Goal: Information Seeking & Learning: Learn about a topic

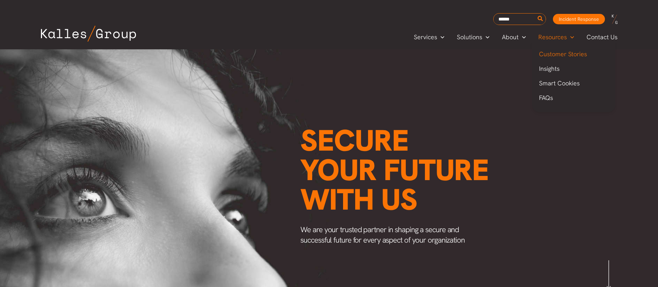
click at [552, 58] on span "Customer Stories" at bounding box center [563, 54] width 48 height 8
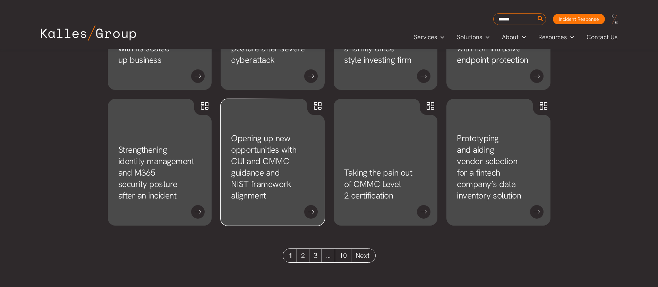
scroll to position [625, 0]
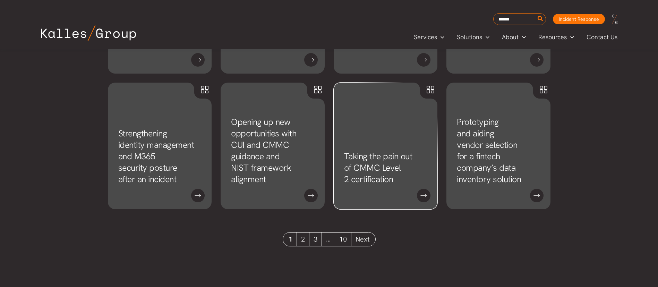
click at [398, 151] on link "Taking the pain out of CMMC Level 2 certification" at bounding box center [378, 168] width 68 height 34
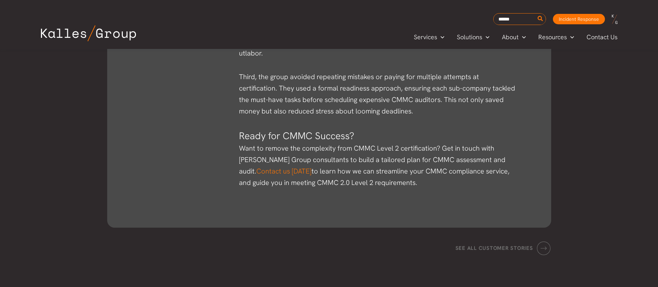
scroll to position [1093, 0]
